Goal: Task Accomplishment & Management: Use online tool/utility

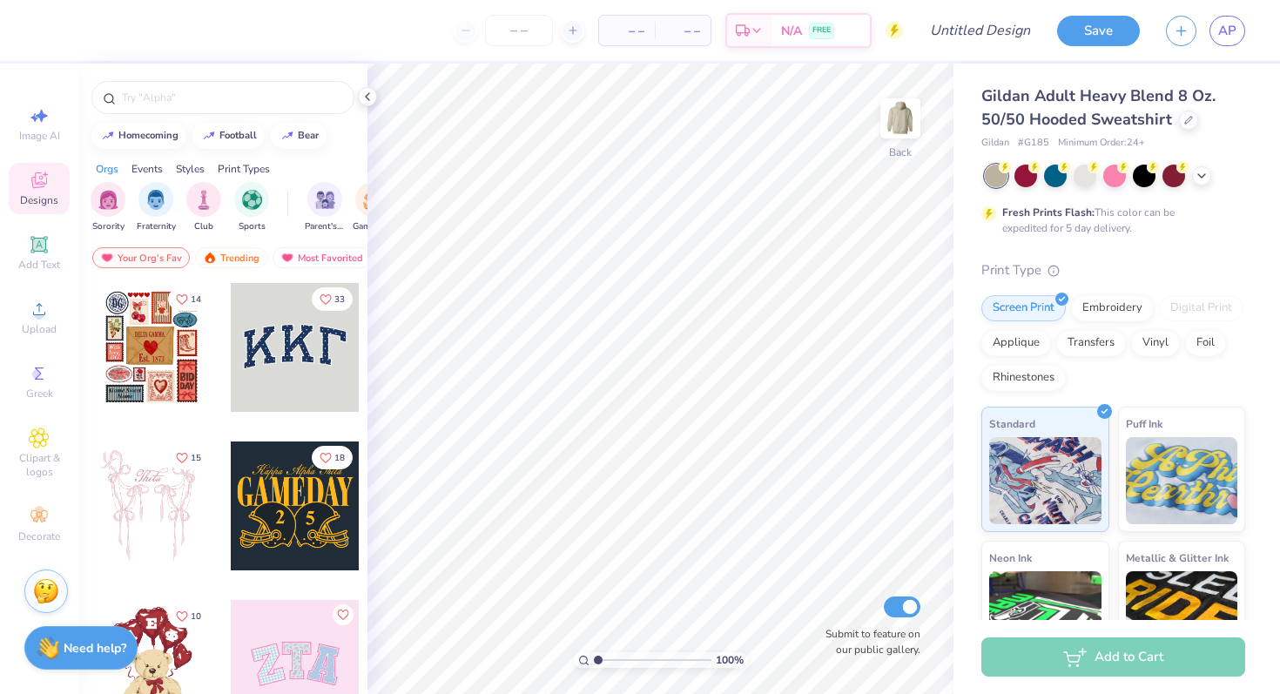
click at [51, 586] on img at bounding box center [46, 591] width 26 height 26
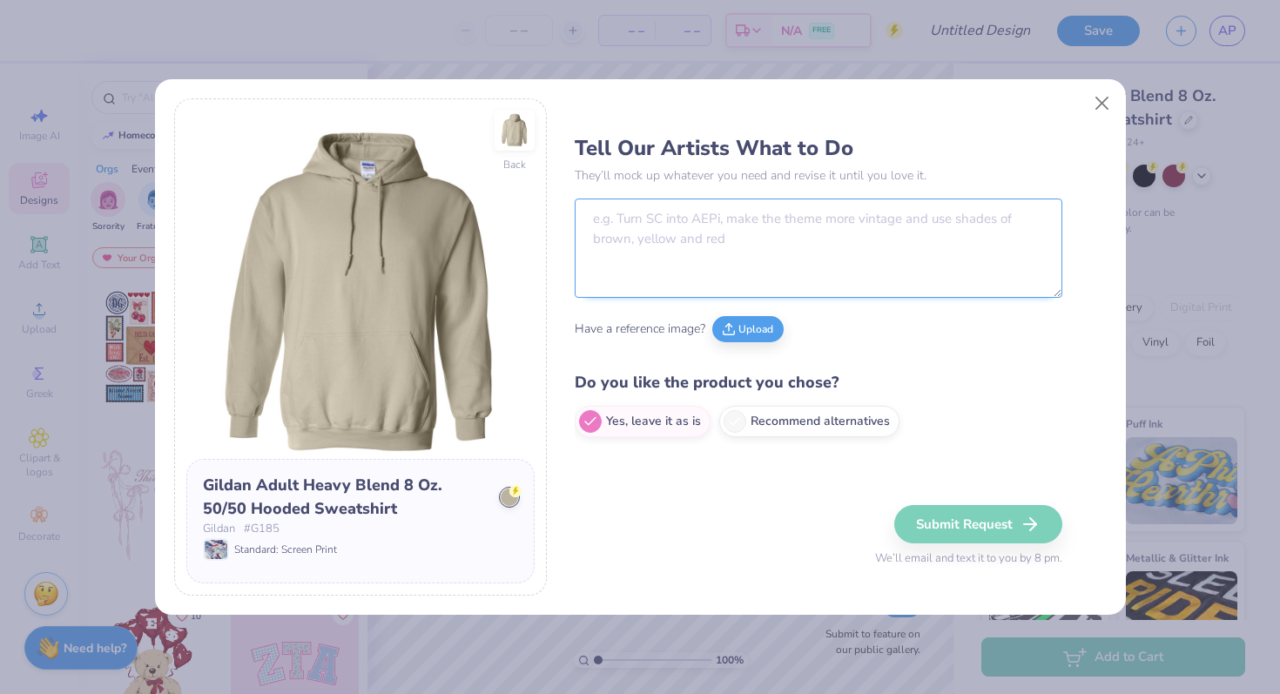
click at [753, 216] on textarea at bounding box center [819, 248] width 488 height 99
paste textarea "I’d like the skull and scenery on the full back of a hoodie and the name “Bone …"
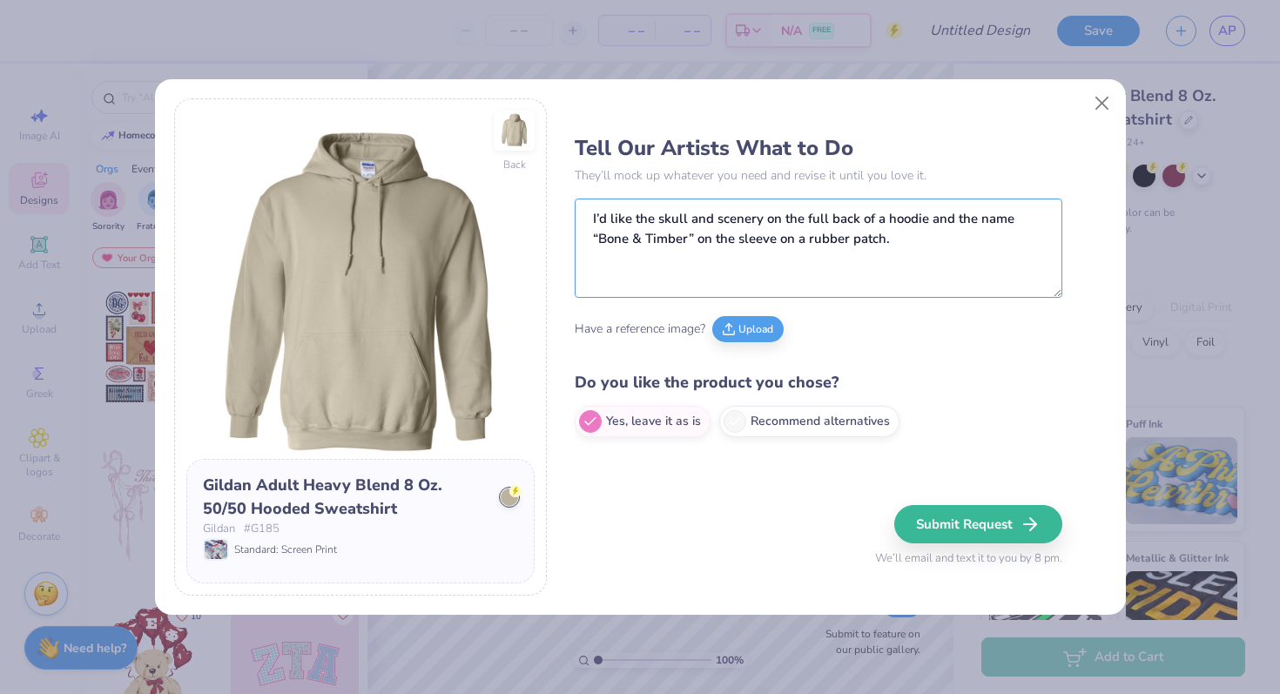
type textarea "I’d like the skull and scenery on the full back of a hoodie and the name “Bone …"
click at [745, 334] on button "Upload" at bounding box center [747, 327] width 71 height 26
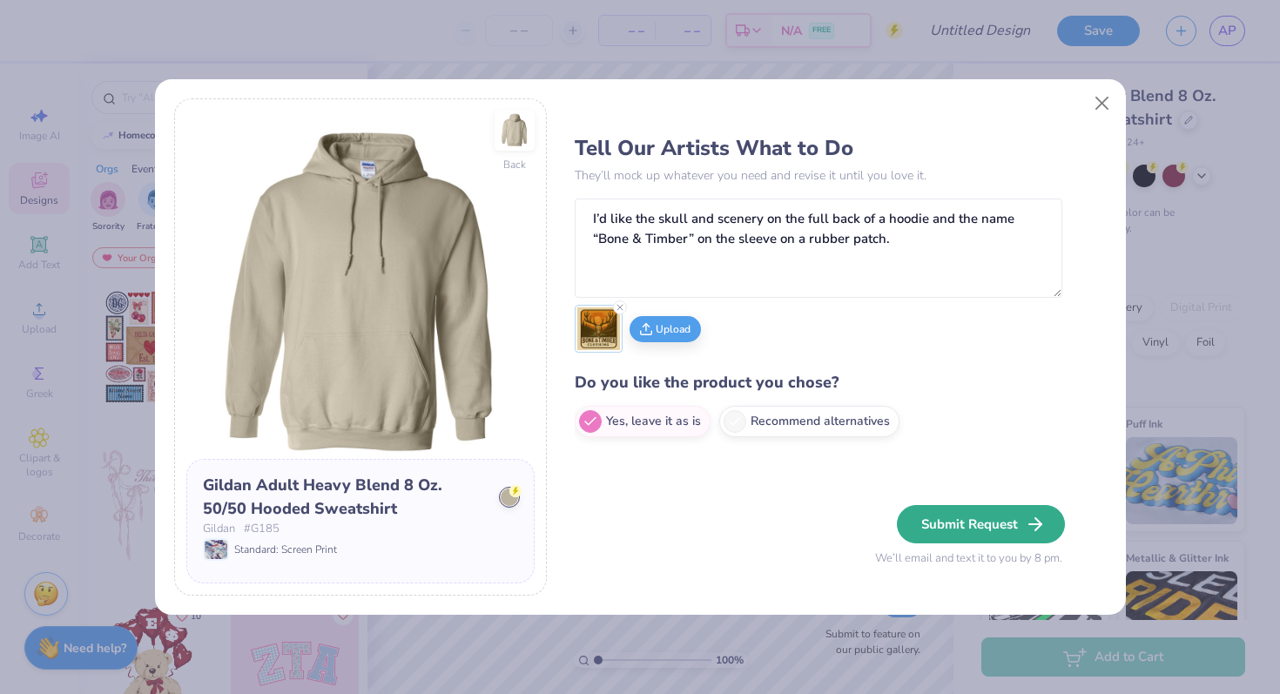
click at [993, 514] on button "Submit Request" at bounding box center [981, 524] width 168 height 38
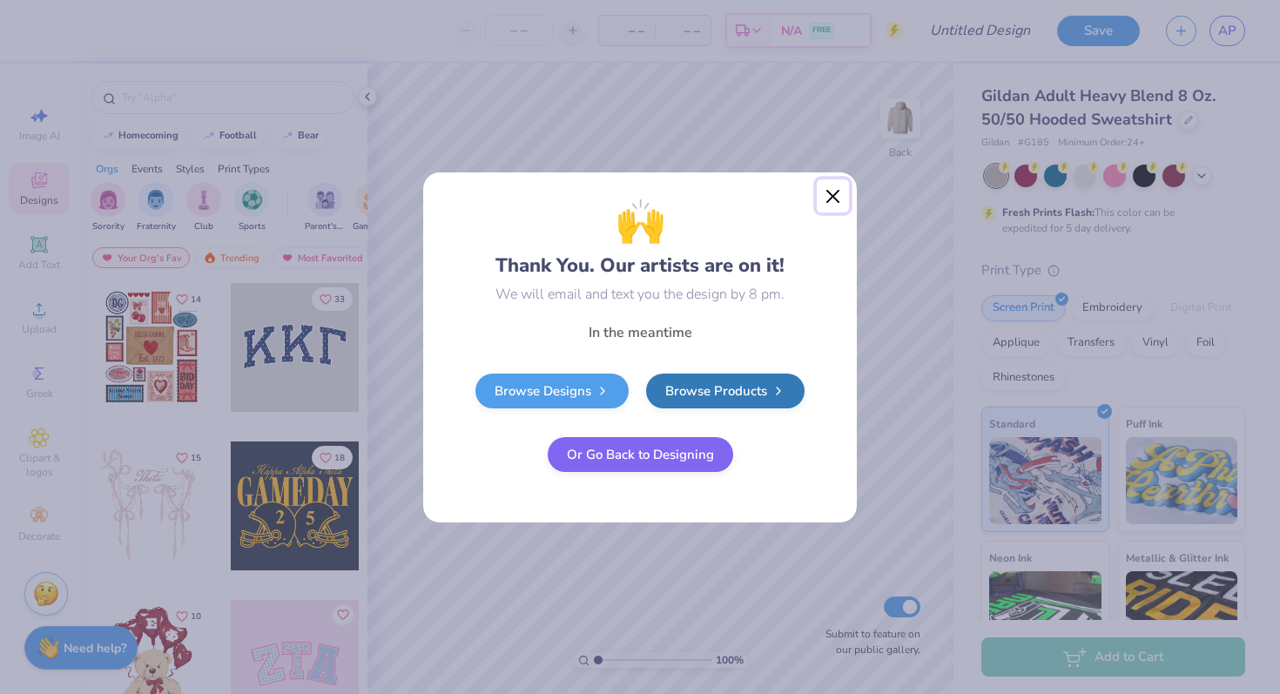
click at [831, 185] on button "Close" at bounding box center [833, 195] width 33 height 33
